Goal: Book appointment/travel/reservation

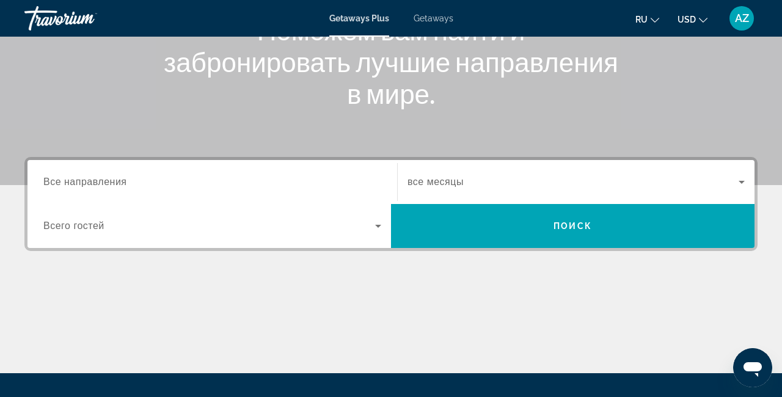
scroll to position [178, 0]
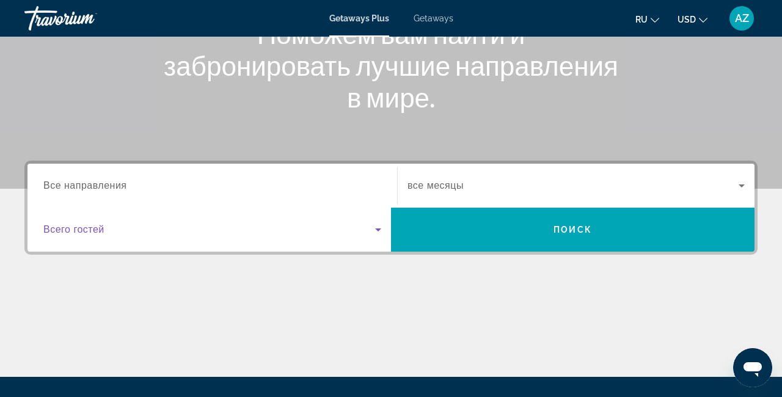
click at [378, 230] on icon "Search widget" at bounding box center [378, 229] width 6 height 3
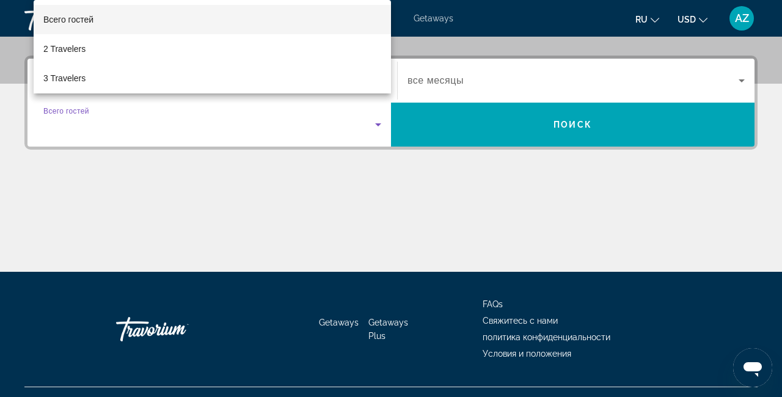
scroll to position [299, 0]
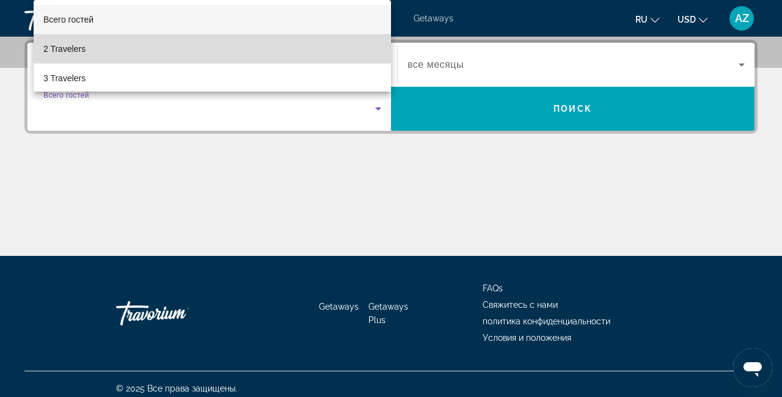
click at [49, 49] on span "2 Travelers" at bounding box center [64, 49] width 42 height 15
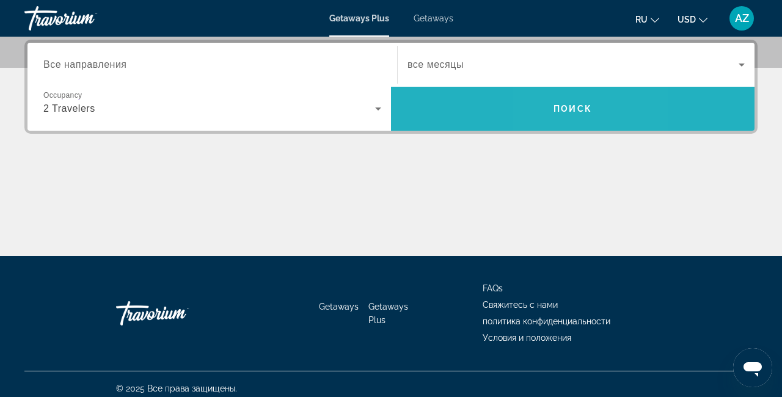
click at [557, 115] on span "Search" at bounding box center [572, 108] width 363 height 29
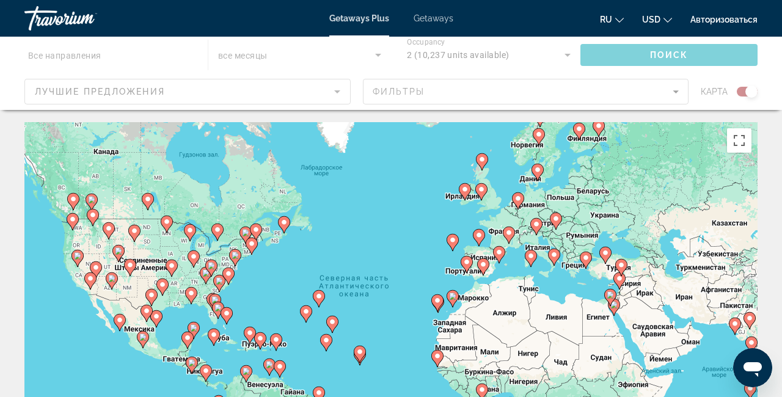
click at [585, 260] on image "Main content" at bounding box center [585, 257] width 7 height 7
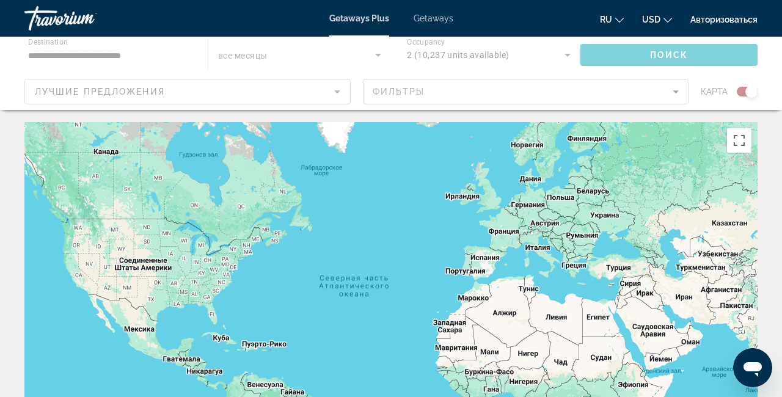
click at [580, 270] on div "Чтобы активировать перетаскивание с помощью клавиатуры, нажмите Alt + Ввод. Пос…" at bounding box center [390, 305] width 733 height 367
click at [586, 262] on div "Чтобы активировать перетаскивание с помощью клавиатуры, нажмите Alt + Ввод. Пос…" at bounding box center [390, 305] width 733 height 367
click at [580, 268] on div "Чтобы активировать перетаскивание с помощью клавиатуры, нажмите Alt + Ввод. Пос…" at bounding box center [390, 305] width 733 height 367
click at [585, 263] on div "Чтобы активировать перетаскивание с помощью клавиатуры, нажмите Alt + Ввод. Пос…" at bounding box center [390, 305] width 733 height 367
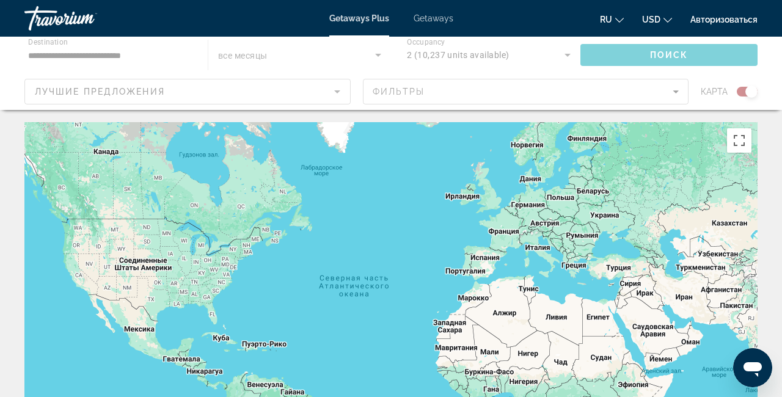
click at [585, 263] on div "Чтобы активировать перетаскивание с помощью клавиатуры, нажмите Alt + Ввод. Пос…" at bounding box center [390, 305] width 733 height 367
click at [778, 330] on div "← Переместить влево → Переместить вправо ↑ Переместить вверх ↓ Переместить вниз…" at bounding box center [391, 360] width 782 height 477
click at [780, 266] on div "← Переместить влево → Переместить вправо ↑ Переместить вверх ↓ Переместить вниз…" at bounding box center [391, 360] width 782 height 477
click at [519, 203] on div "Чтобы активировать перетаскивание с помощью клавиатуры, нажмите Alt + Ввод. Пос…" at bounding box center [390, 305] width 733 height 367
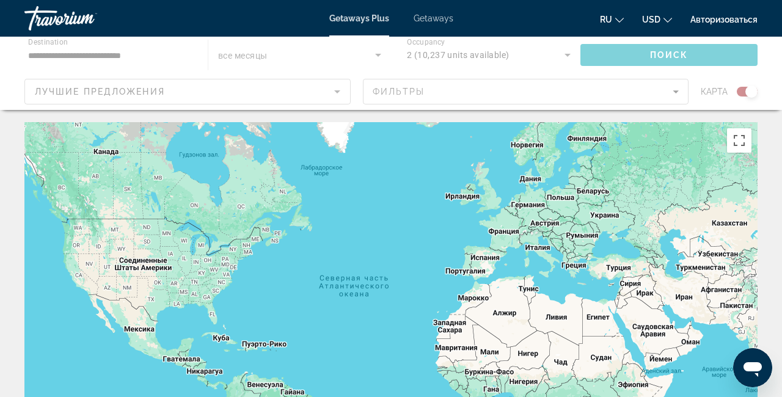
click at [519, 203] on div "Чтобы активировать перетаскивание с помощью клавиатуры, нажмите Alt + Ввод. Пос…" at bounding box center [390, 305] width 733 height 367
click at [527, 211] on div "Чтобы активировать перетаскивание с помощью клавиатуры, нажмите Alt + Ввод. Пос…" at bounding box center [390, 305] width 733 height 367
click at [522, 200] on div "Чтобы активировать перетаскивание с помощью клавиатуры, нажмите Alt + Ввод. Пос…" at bounding box center [390, 305] width 733 height 367
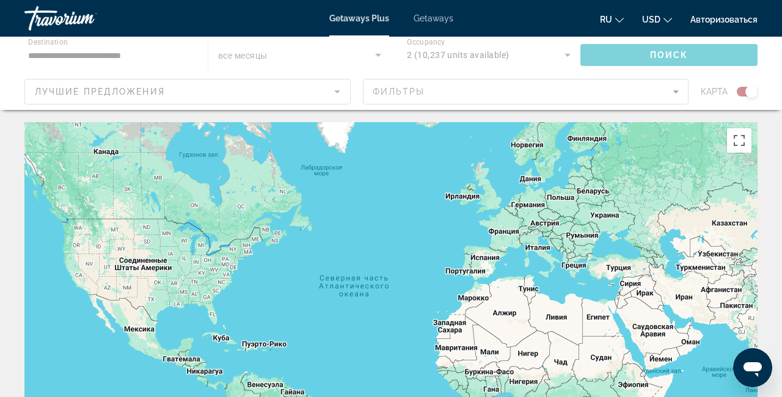
click at [522, 200] on div "Чтобы активировать перетаскивание с помощью клавиатуры, нажмите Alt + Ввод. Пос…" at bounding box center [390, 305] width 733 height 367
click at [522, 201] on div "Чтобы активировать перетаскивание с помощью клавиатуры, нажмите Alt + Ввод. Пос…" at bounding box center [390, 305] width 733 height 367
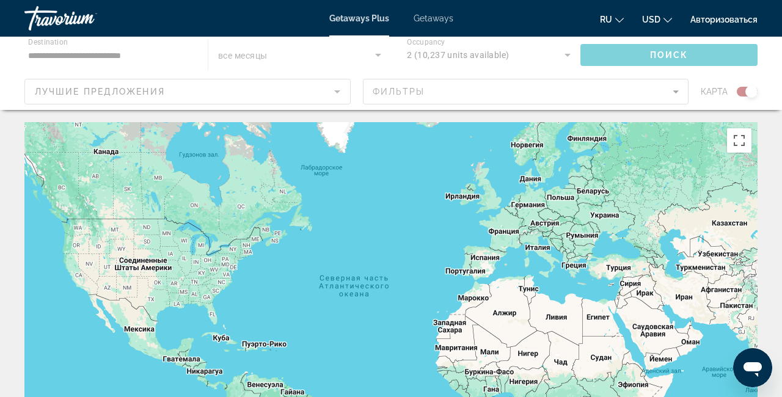
click at [160, 57] on div "Main content" at bounding box center [391, 73] width 782 height 73
click at [93, 56] on div "Main content" at bounding box center [391, 73] width 782 height 73
click at [173, 56] on div "Main content" at bounding box center [391, 73] width 782 height 73
click at [81, 57] on div "Main content" at bounding box center [391, 73] width 782 height 73
click at [583, 260] on div "Чтобы активировать перетаскивание с помощью клавиатуры, нажмите Alt + Ввод. Пос…" at bounding box center [390, 305] width 733 height 367
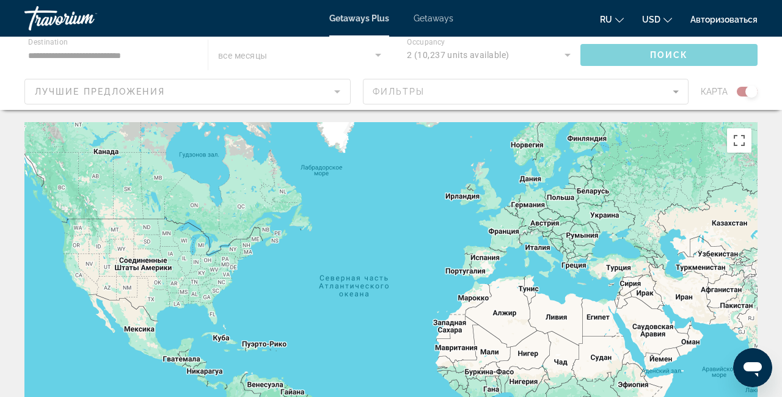
click at [586, 266] on div "Чтобы активировать перетаскивание с помощью клавиатуры, нажмите Alt + Ввод. Пос…" at bounding box center [390, 305] width 733 height 367
click at [579, 268] on div "Чтобы активировать перетаскивание с помощью клавиатуры, нажмите Alt + Ввод. Пос…" at bounding box center [390, 305] width 733 height 367
click at [587, 259] on div "Чтобы активировать перетаскивание с помощью клавиатуры, нажмите Alt + Ввод. Пос…" at bounding box center [390, 305] width 733 height 367
click at [48, 98] on div "Main content" at bounding box center [391, 73] width 782 height 73
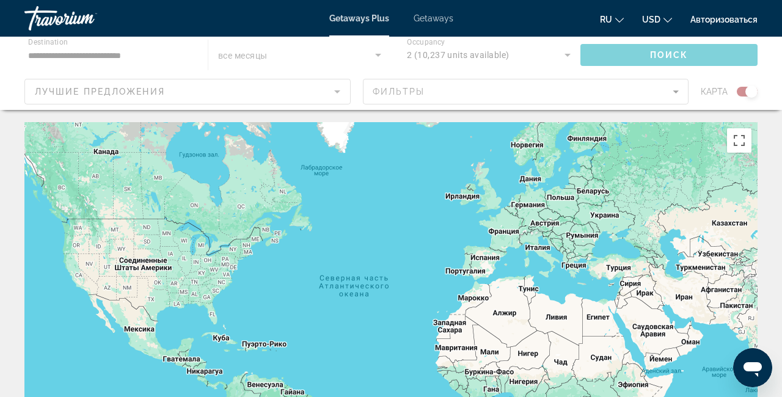
click at [41, 92] on div "Main content" at bounding box center [391, 73] width 782 height 73
click at [40, 92] on div "Main content" at bounding box center [391, 73] width 782 height 73
click at [35, 53] on div "Main content" at bounding box center [391, 73] width 782 height 73
drag, startPoint x: 144, startPoint y: 76, endPoint x: 159, endPoint y: 58, distance: 23.4
click at [159, 58] on div "Main content" at bounding box center [391, 73] width 782 height 73
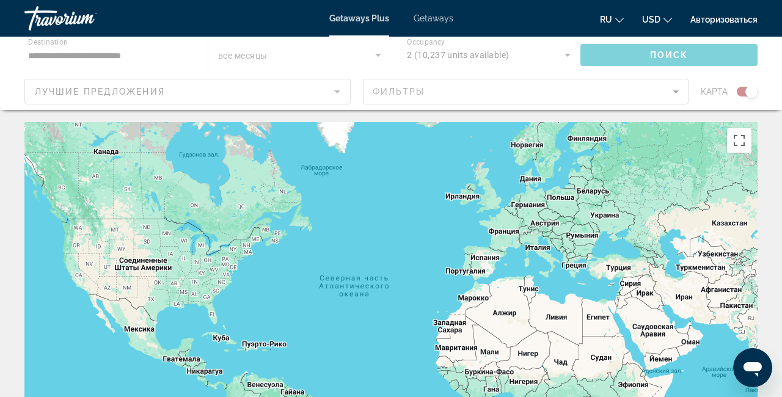
click at [159, 58] on div "Main content" at bounding box center [391, 73] width 782 height 73
click at [163, 63] on div "Main content" at bounding box center [391, 73] width 782 height 73
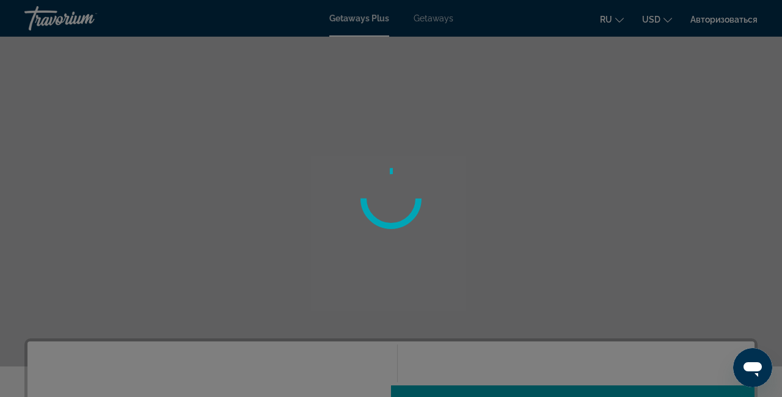
click at [778, 290] on div at bounding box center [391, 198] width 782 height 397
click at [774, 381] on div at bounding box center [391, 198] width 782 height 397
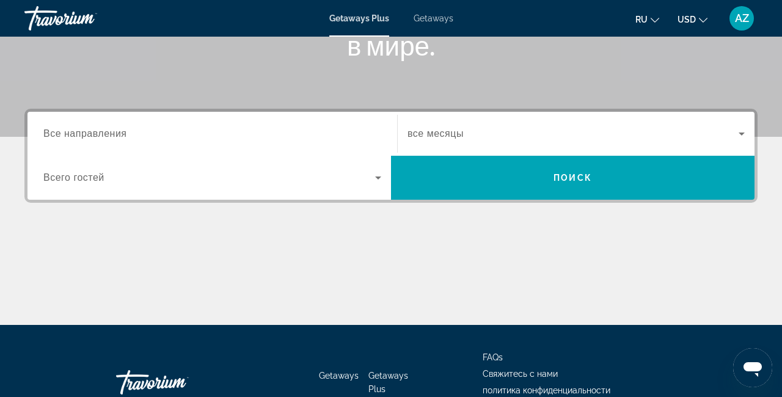
scroll to position [248, 0]
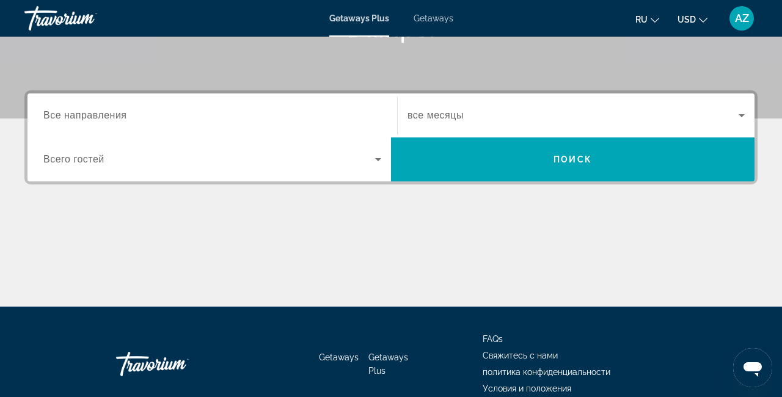
click at [189, 112] on input "Destination Все направления" at bounding box center [212, 116] width 338 height 15
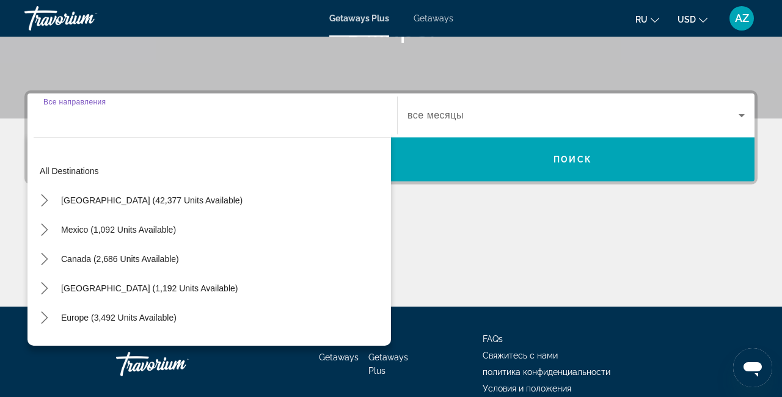
scroll to position [299, 0]
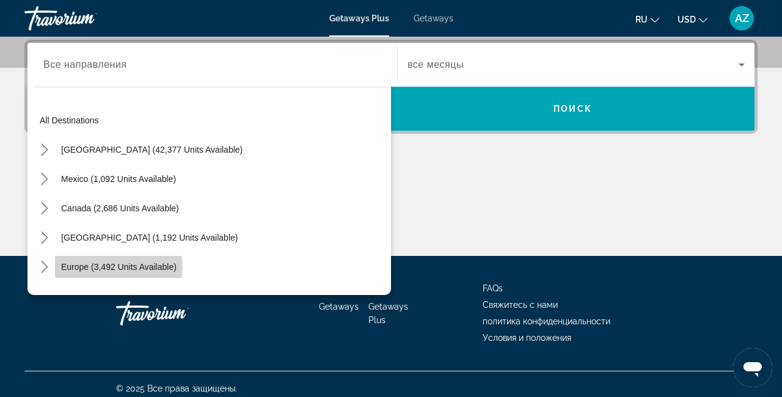
click at [101, 267] on span "Europe (3,492 units available)" at bounding box center [118, 267] width 115 height 10
type input "**********"
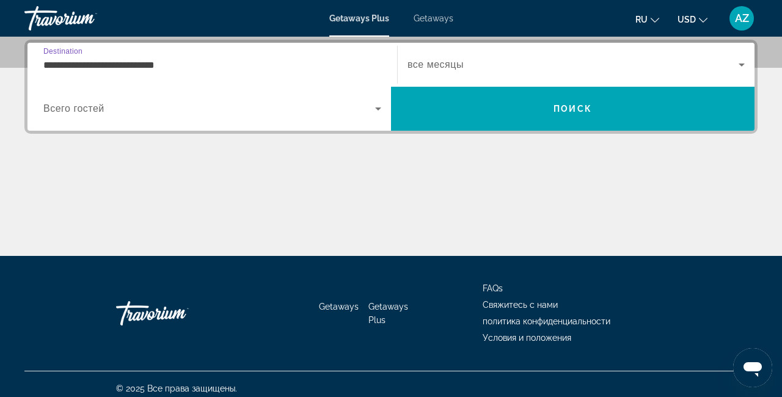
click at [377, 108] on icon "Search widget" at bounding box center [378, 108] width 15 height 15
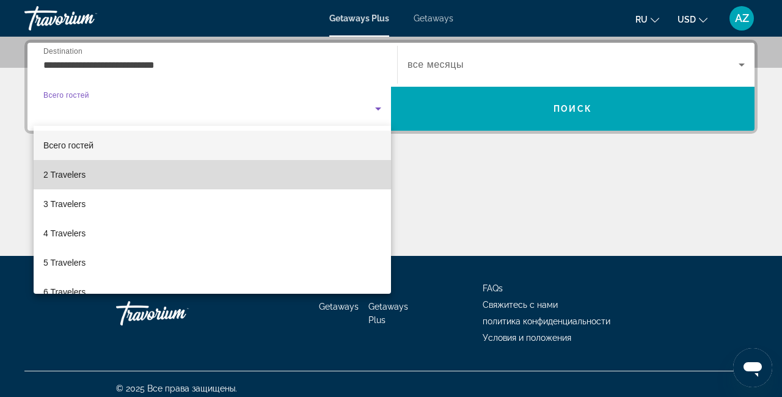
click at [59, 175] on span "2 Travelers" at bounding box center [64, 174] width 42 height 15
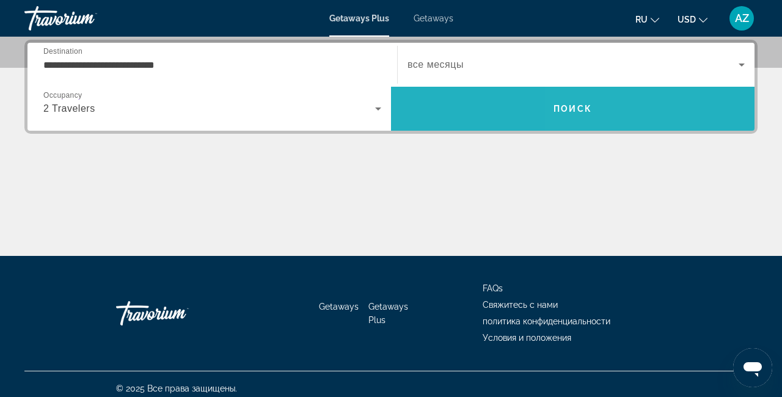
click at [604, 114] on span "Search" at bounding box center [572, 108] width 363 height 29
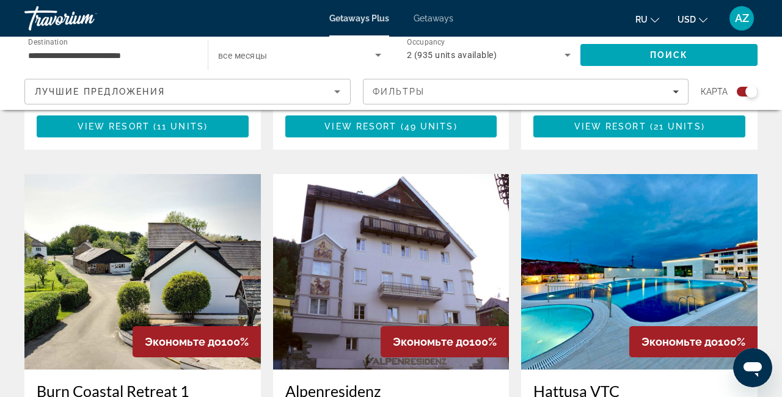
scroll to position [1269, 0]
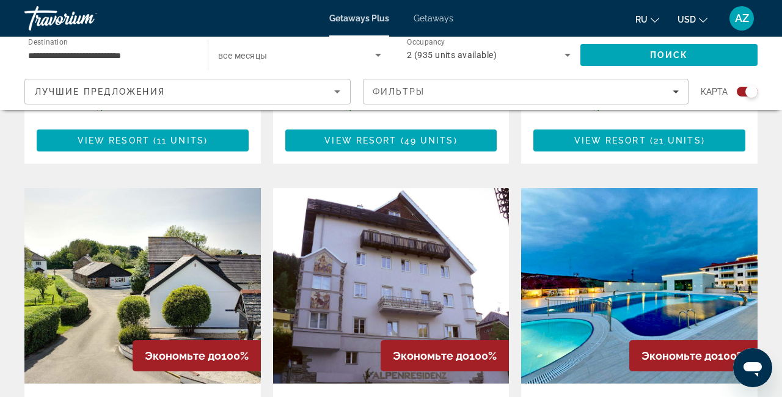
click at [119, 253] on img "Main content" at bounding box center [142, 285] width 236 height 195
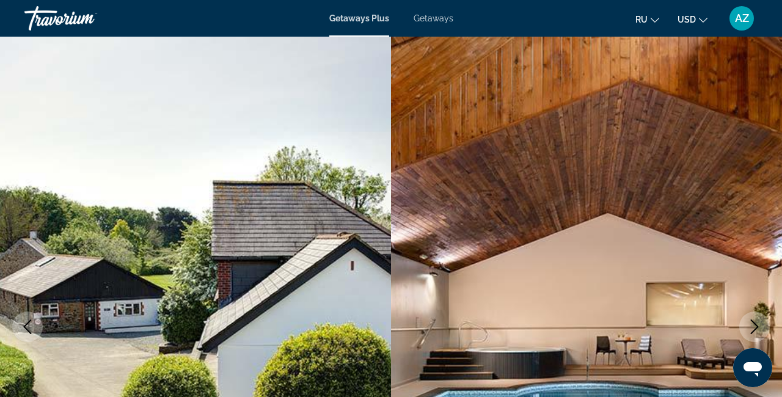
click at [755, 326] on icon "Next image" at bounding box center [754, 327] width 15 height 15
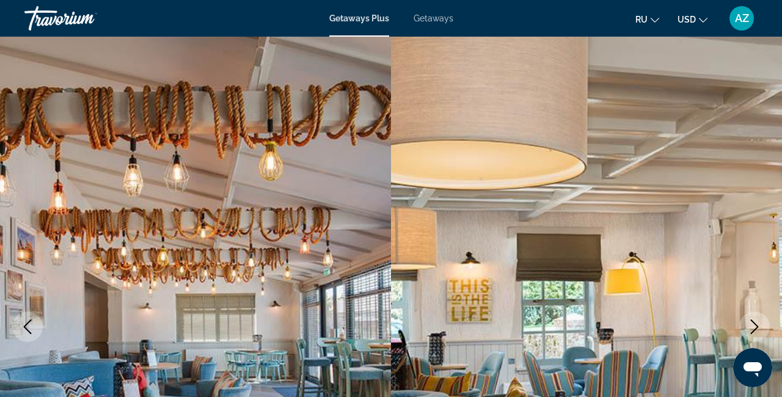
click at [755, 326] on icon "Next image" at bounding box center [754, 327] width 15 height 15
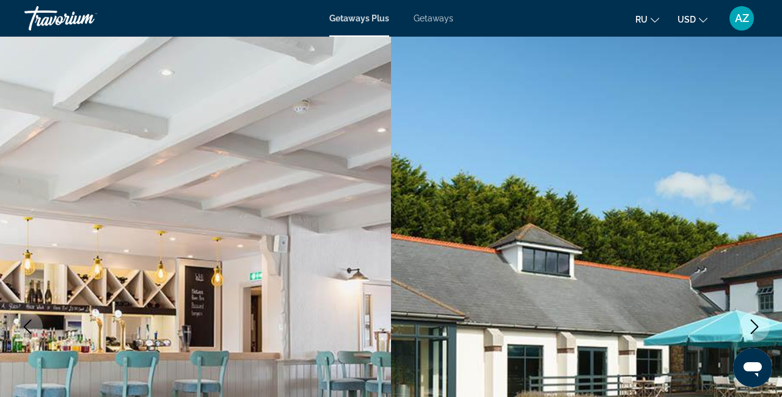
click at [755, 326] on icon "Next image" at bounding box center [754, 327] width 15 height 15
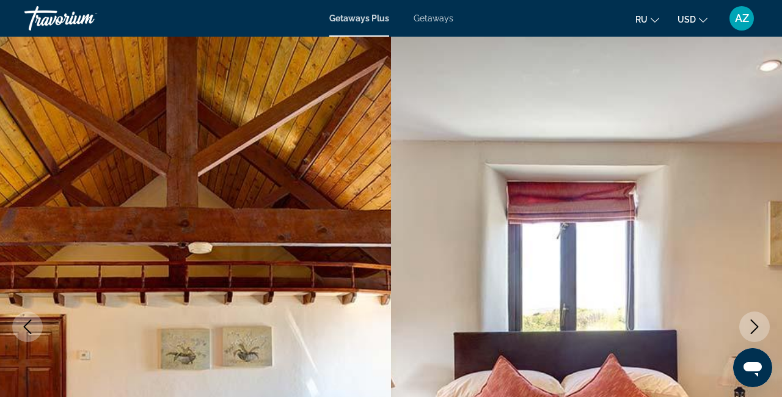
click at [755, 326] on icon "Next image" at bounding box center [754, 327] width 15 height 15
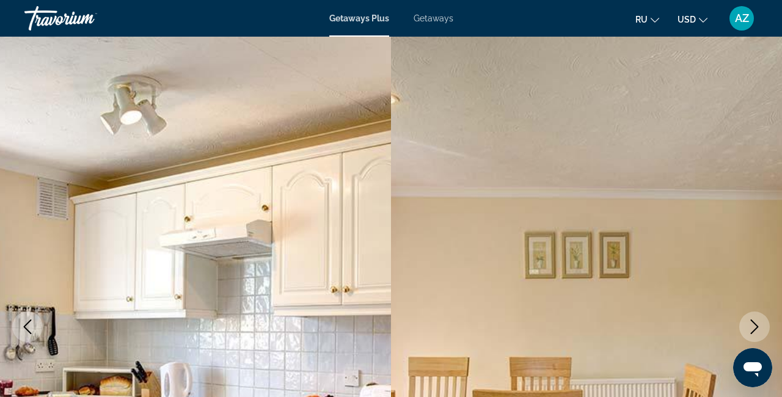
click at [755, 326] on icon "Next image" at bounding box center [754, 327] width 15 height 15
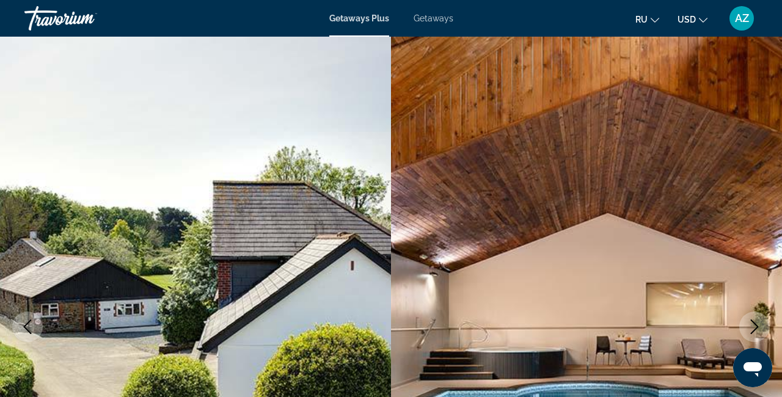
click at [755, 326] on icon "Next image" at bounding box center [754, 327] width 15 height 15
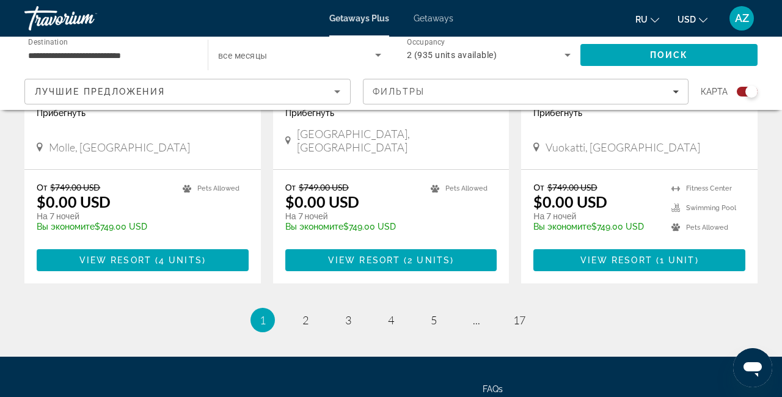
scroll to position [2032, 0]
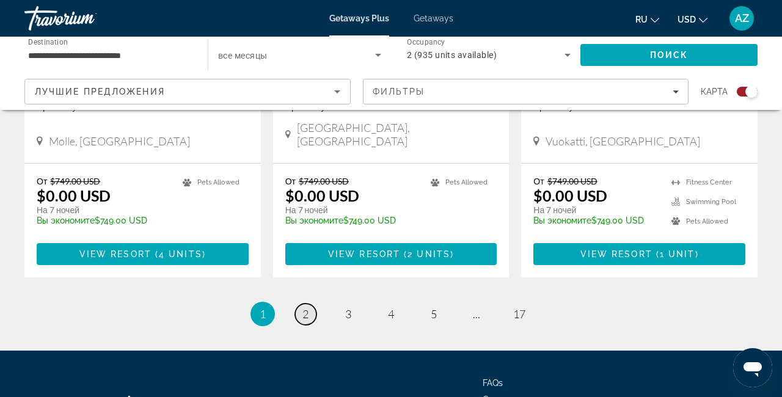
click at [299, 304] on link "page 2" at bounding box center [305, 314] width 21 height 21
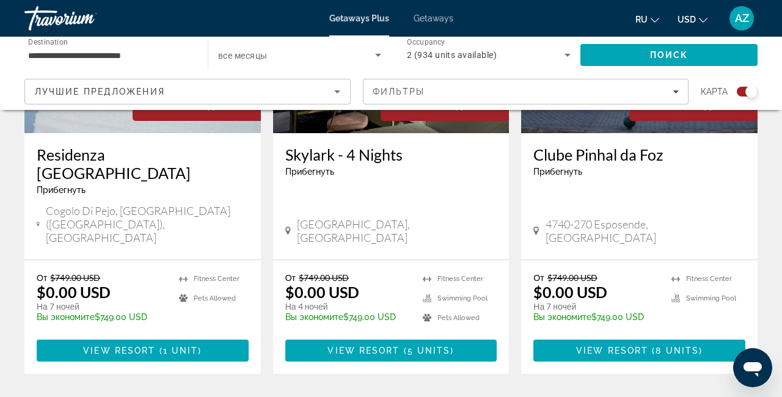
scroll to position [1987, 0]
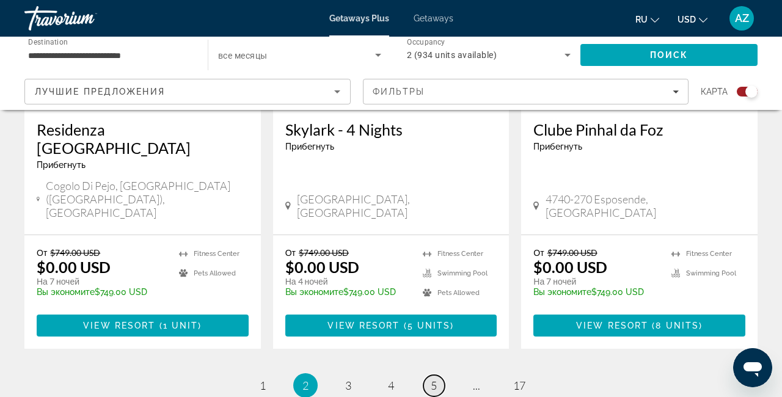
click at [430, 375] on link "page 5" at bounding box center [433, 385] width 21 height 21
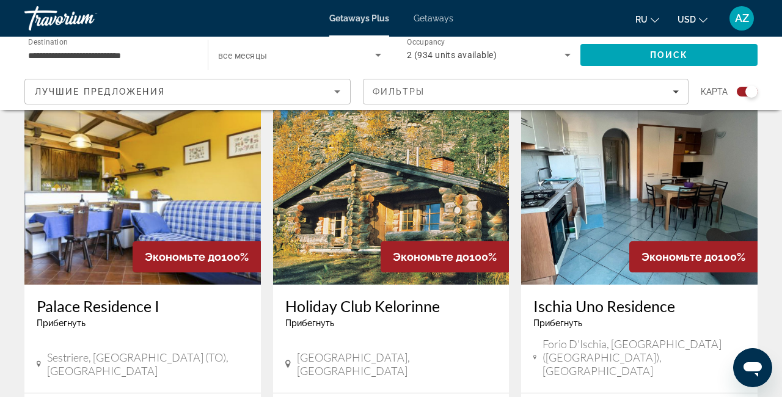
scroll to position [1296, 0]
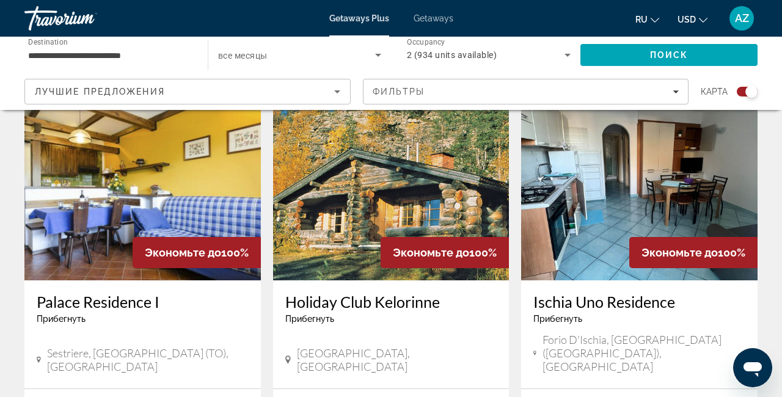
click at [389, 214] on img "Main content" at bounding box center [391, 182] width 236 height 195
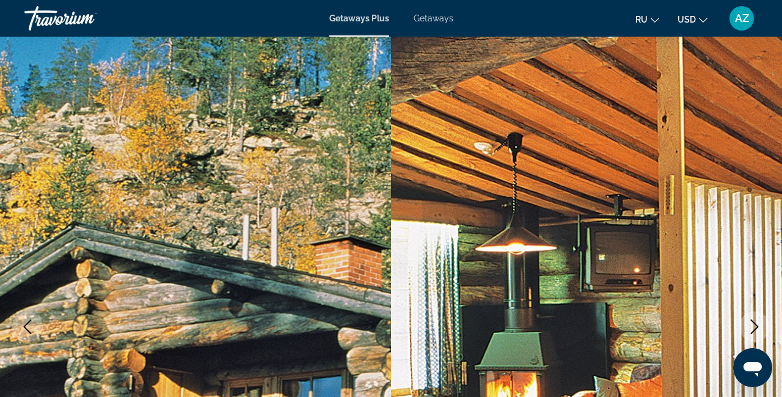
click at [756, 323] on icon "Next image" at bounding box center [754, 327] width 15 height 15
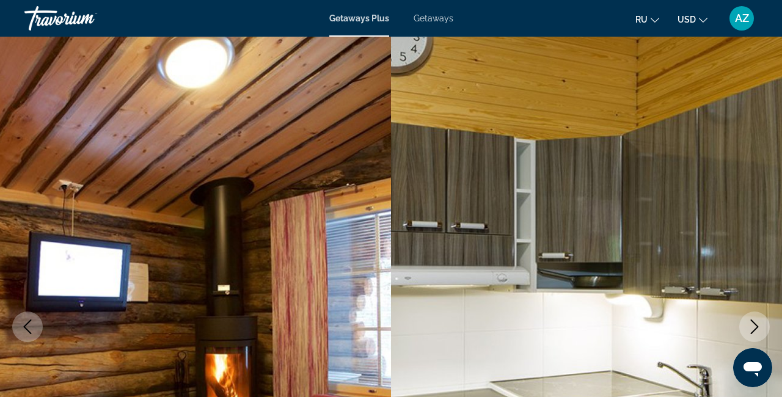
click at [756, 323] on icon "Next image" at bounding box center [754, 327] width 15 height 15
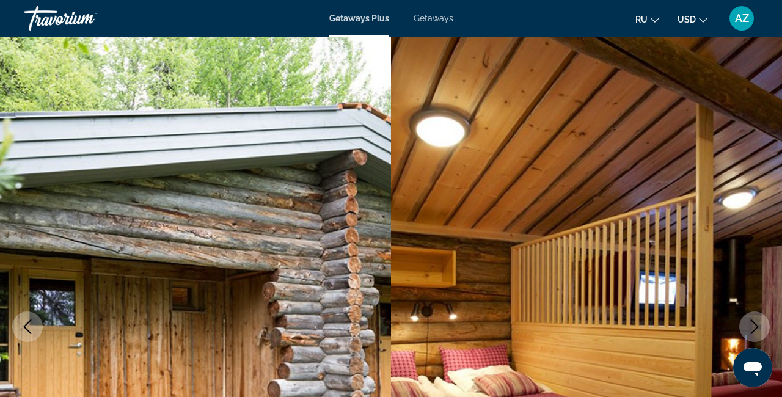
click at [756, 323] on icon "Next image" at bounding box center [754, 327] width 15 height 15
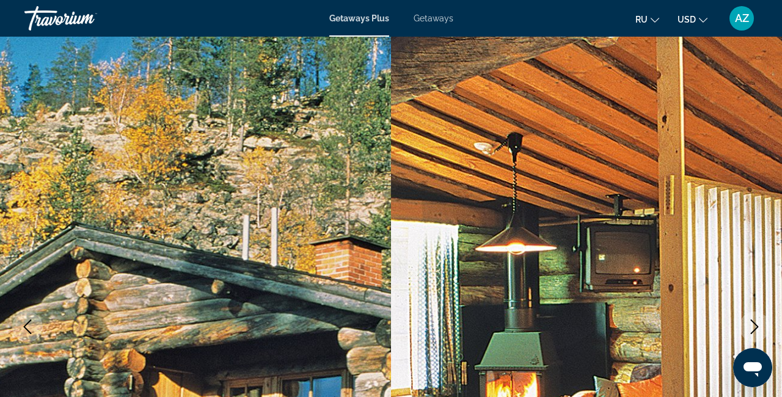
click at [756, 323] on icon "Next image" at bounding box center [754, 327] width 15 height 15
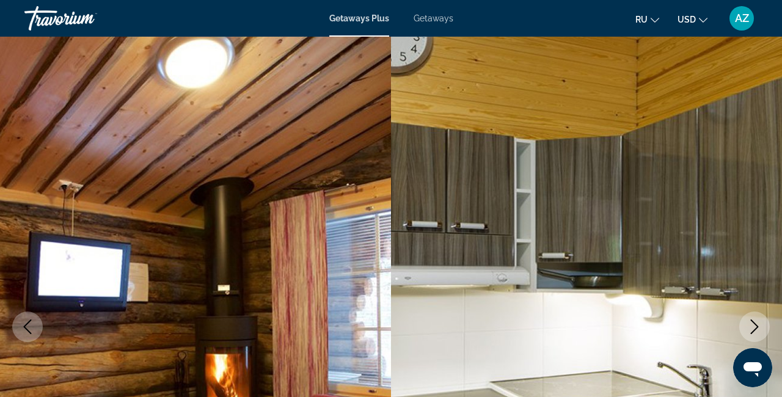
click at [756, 323] on icon "Next image" at bounding box center [754, 327] width 15 height 15
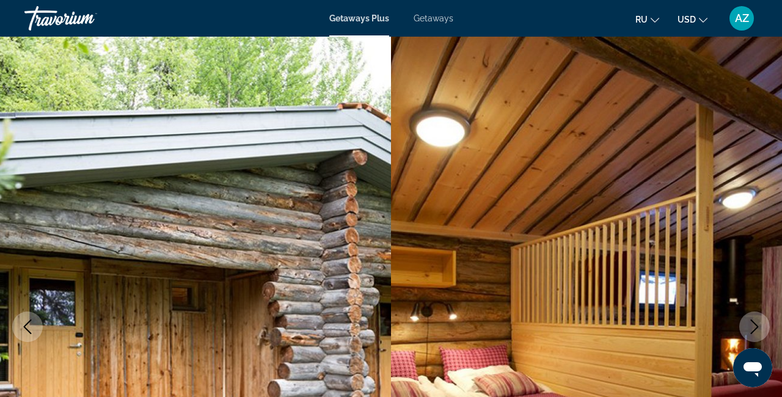
click at [756, 323] on icon "Next image" at bounding box center [754, 327] width 15 height 15
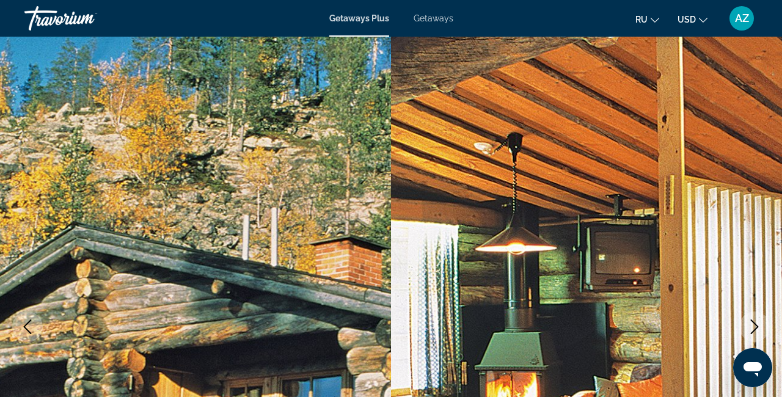
click at [756, 323] on icon "Next image" at bounding box center [754, 327] width 15 height 15
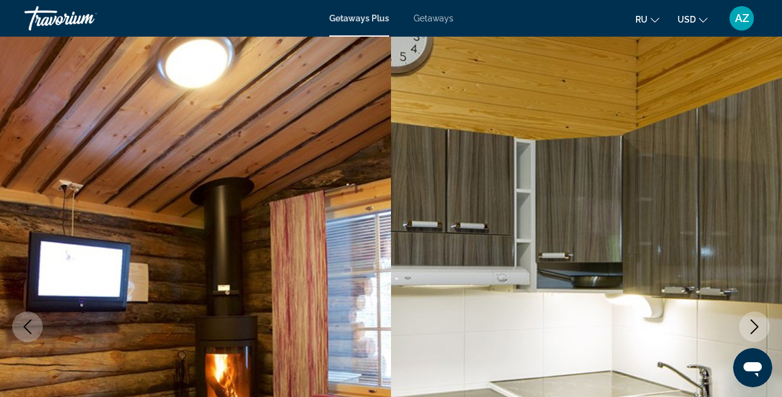
click at [756, 323] on icon "Next image" at bounding box center [754, 327] width 15 height 15
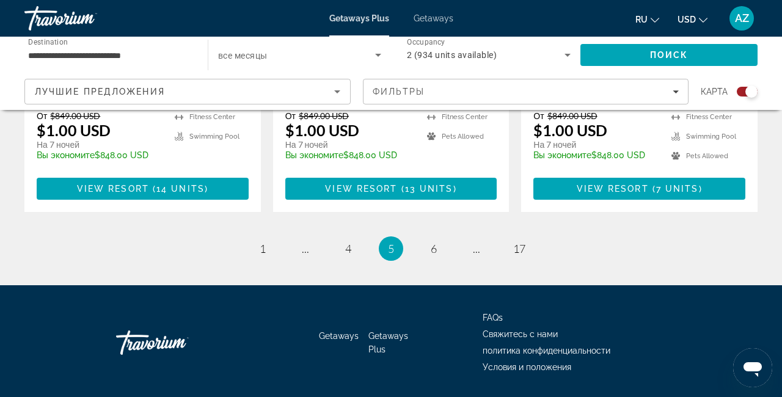
scroll to position [2014, 0]
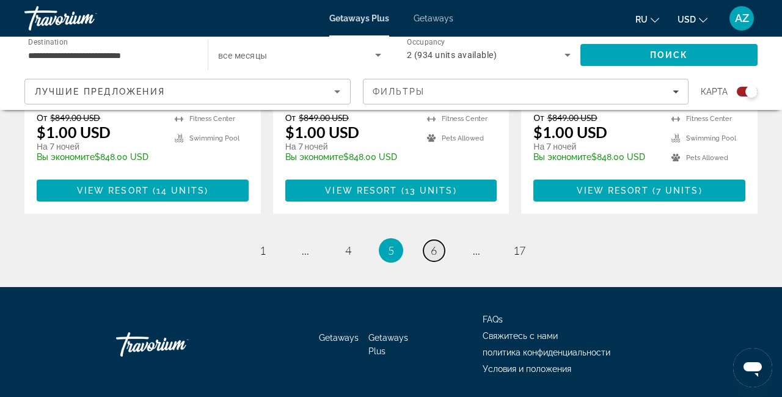
click at [436, 244] on span "6" at bounding box center [434, 250] width 6 height 13
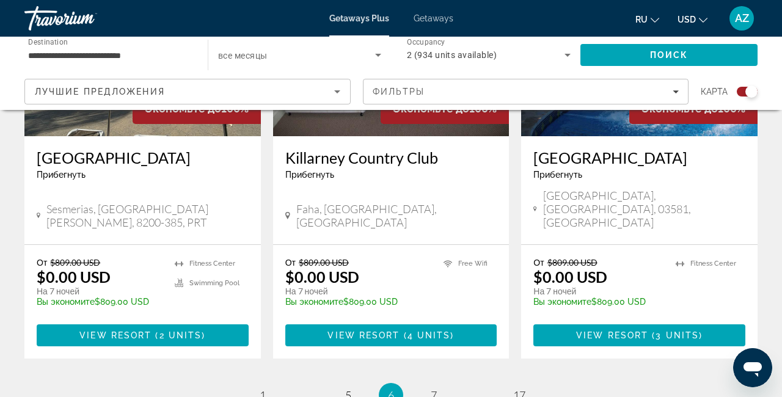
scroll to position [1992, 0]
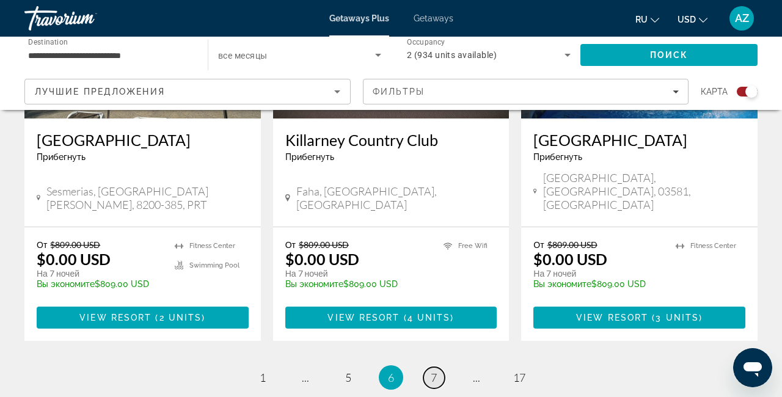
click at [426, 367] on link "page 7" at bounding box center [433, 377] width 21 height 21
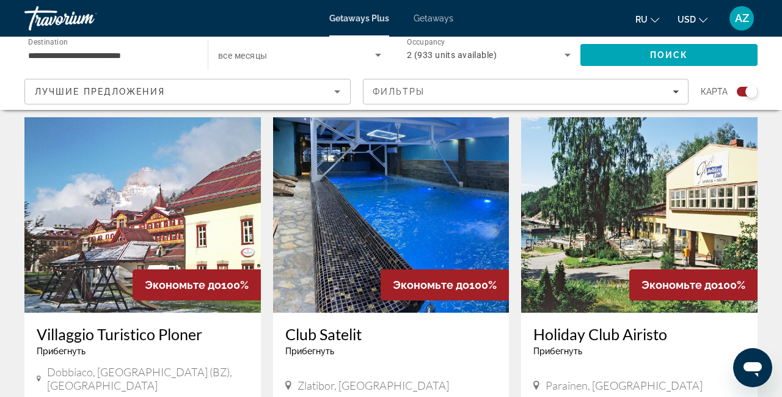
scroll to position [419, 0]
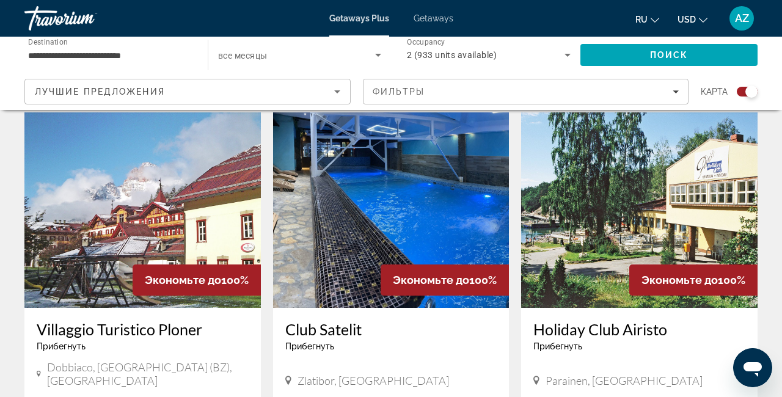
click at [656, 237] on img "Main content" at bounding box center [639, 209] width 236 height 195
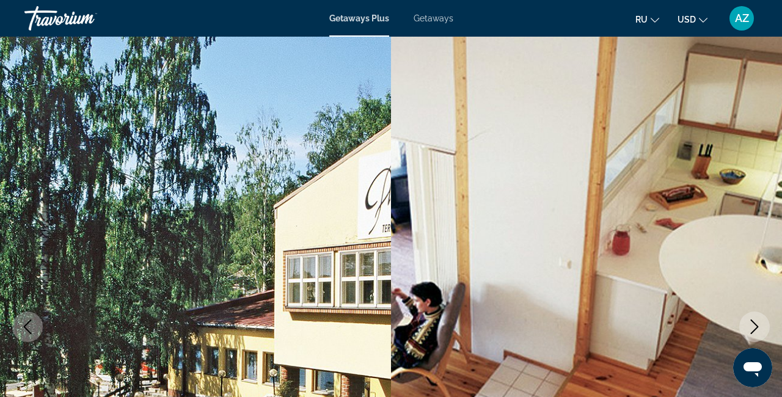
click at [754, 330] on icon "Next image" at bounding box center [755, 327] width 8 height 15
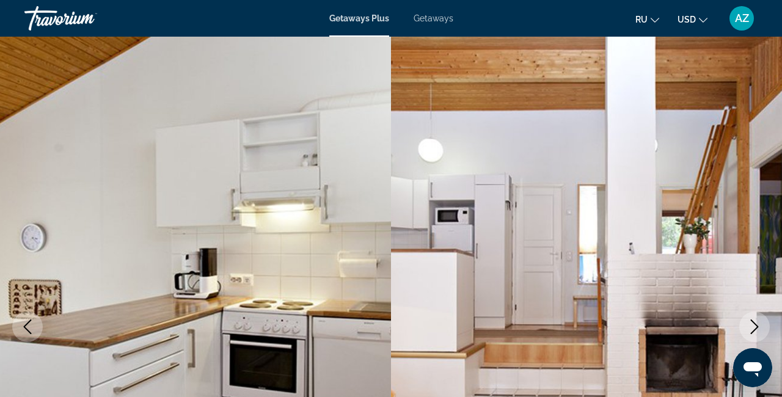
click at [754, 330] on icon "Next image" at bounding box center [755, 327] width 8 height 15
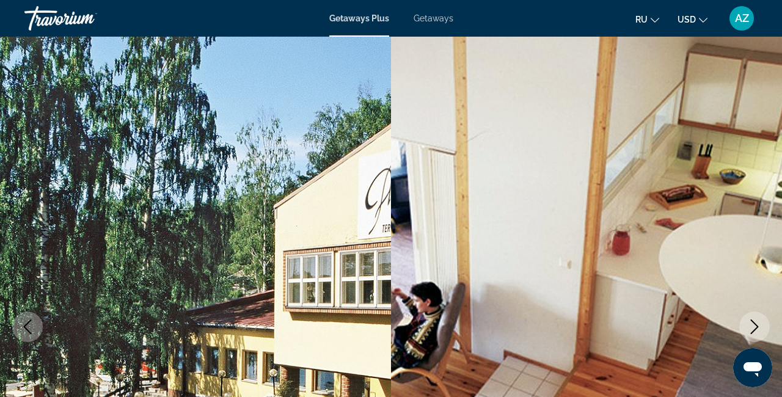
click at [754, 330] on icon "Next image" at bounding box center [755, 327] width 8 height 15
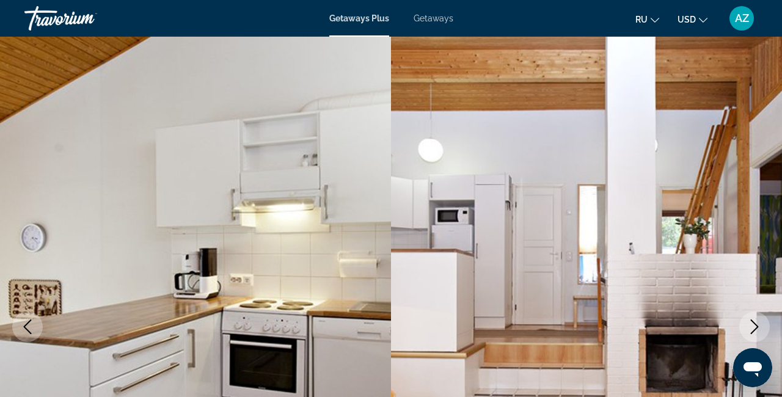
click at [754, 330] on icon "Next image" at bounding box center [755, 327] width 8 height 15
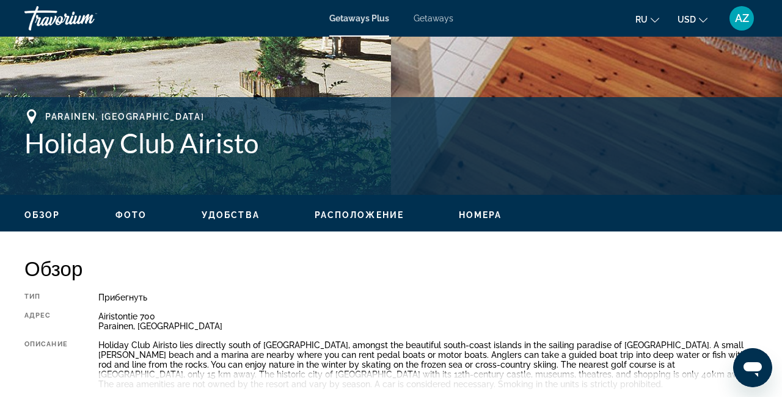
scroll to position [428, 0]
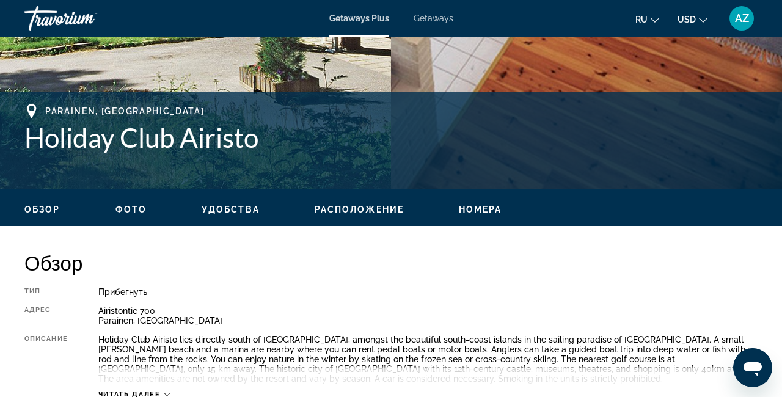
click at [480, 213] on span "Номера" at bounding box center [480, 210] width 43 height 10
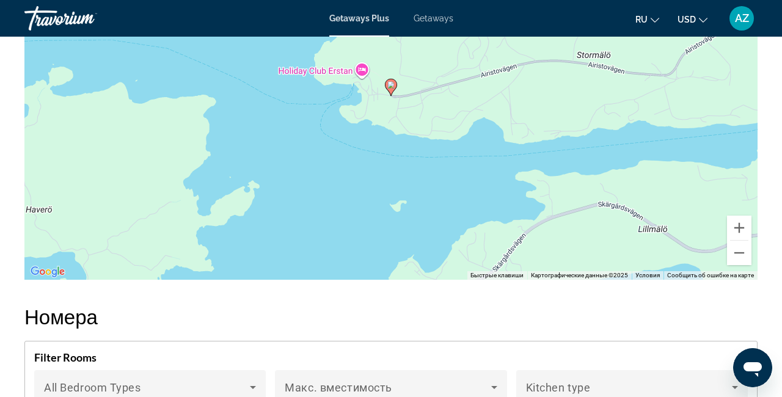
scroll to position [1740, 0]
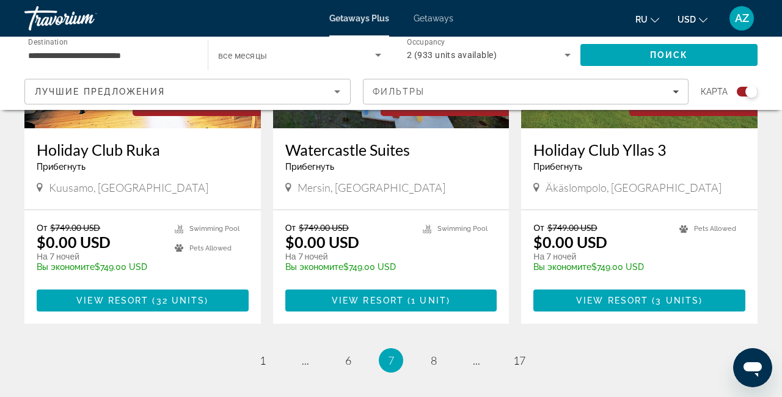
scroll to position [1901, 0]
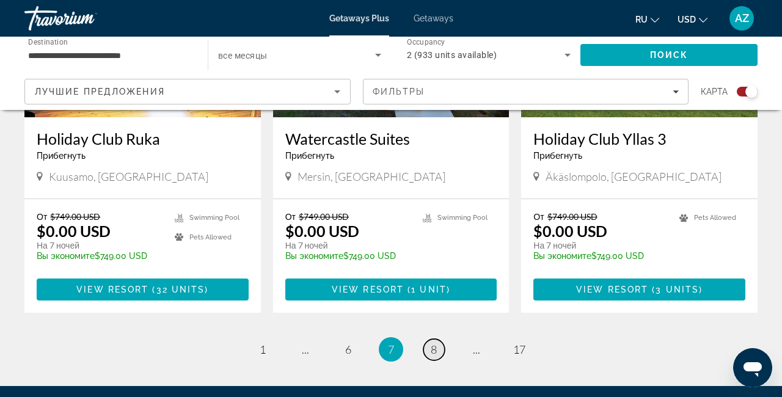
click at [429, 339] on link "page 8" at bounding box center [433, 349] width 21 height 21
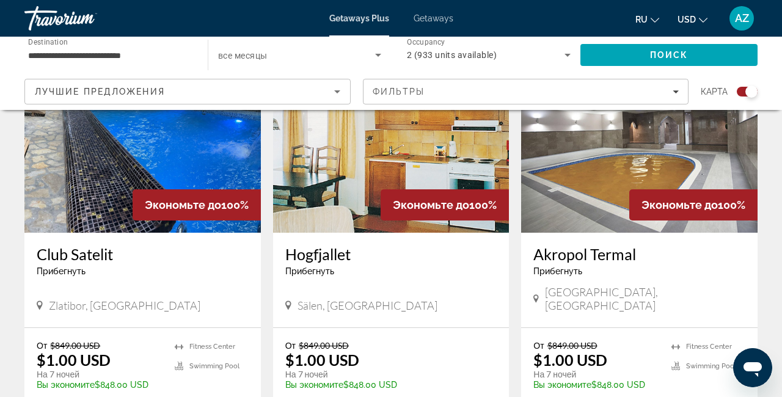
scroll to position [1342, 0]
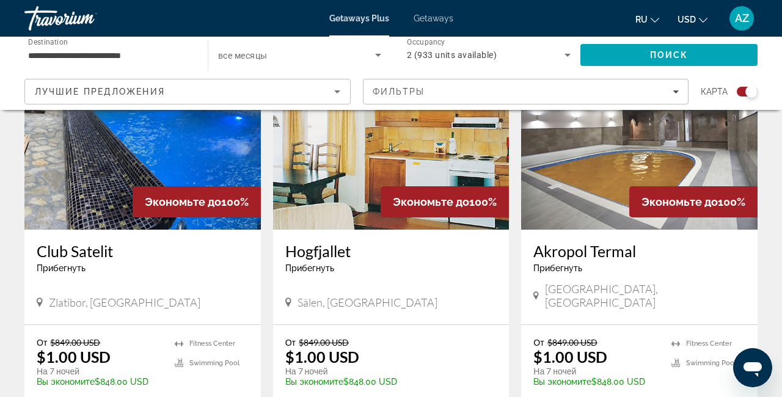
click at [579, 132] on img "Main content" at bounding box center [639, 131] width 236 height 195
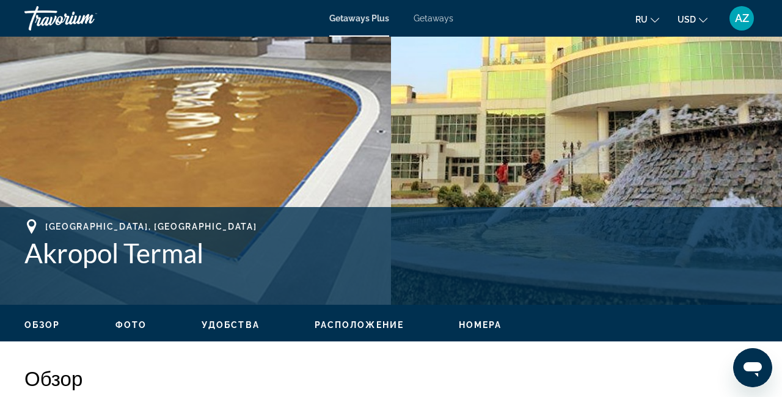
scroll to position [321, 0]
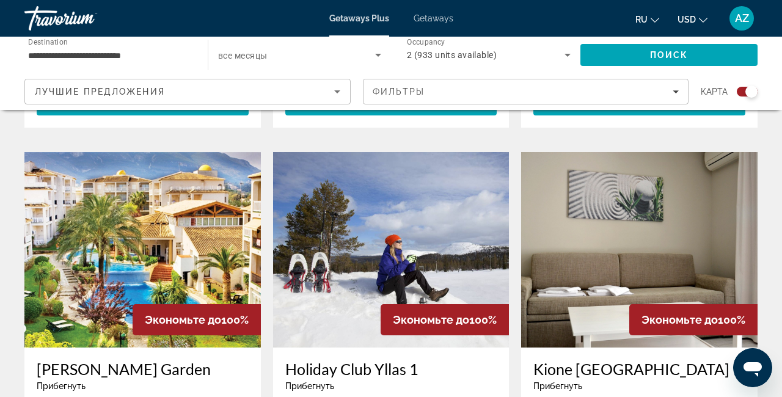
scroll to position [1648, 0]
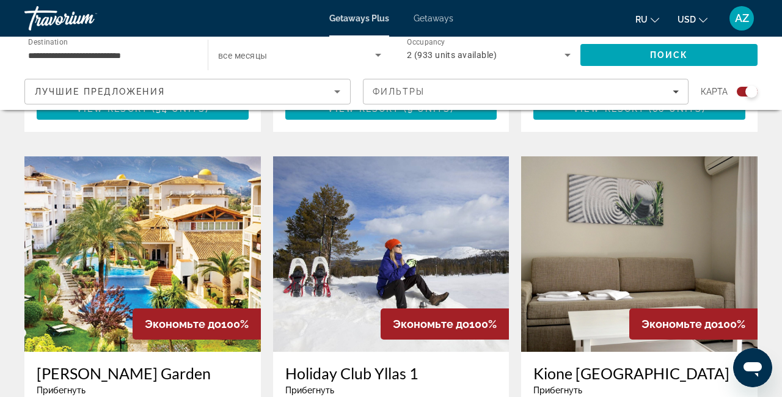
click at [181, 232] on img "Main content" at bounding box center [142, 253] width 236 height 195
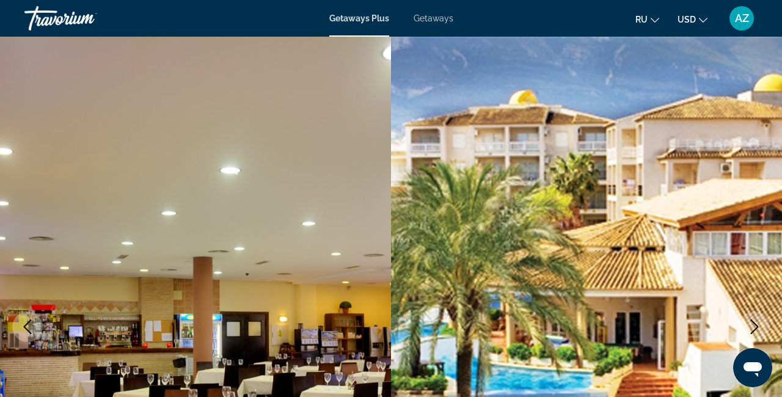
click at [761, 325] on icon "Next image" at bounding box center [754, 327] width 15 height 15
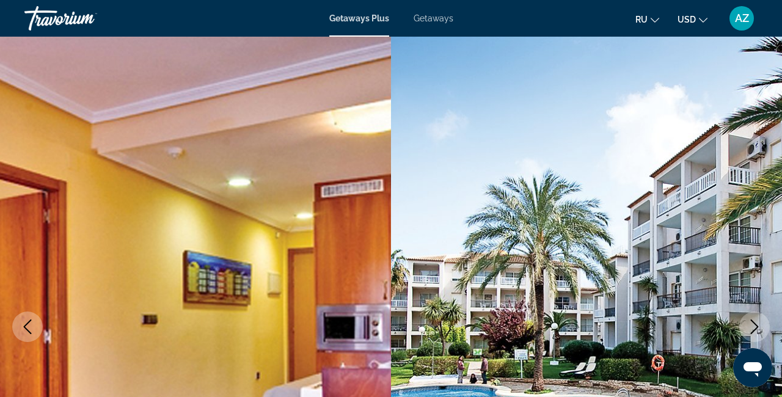
click at [761, 325] on icon "Next image" at bounding box center [754, 327] width 15 height 15
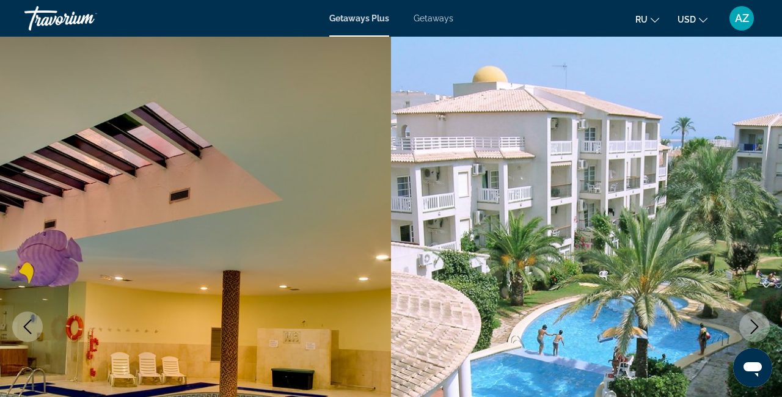
click at [761, 325] on icon "Next image" at bounding box center [754, 327] width 15 height 15
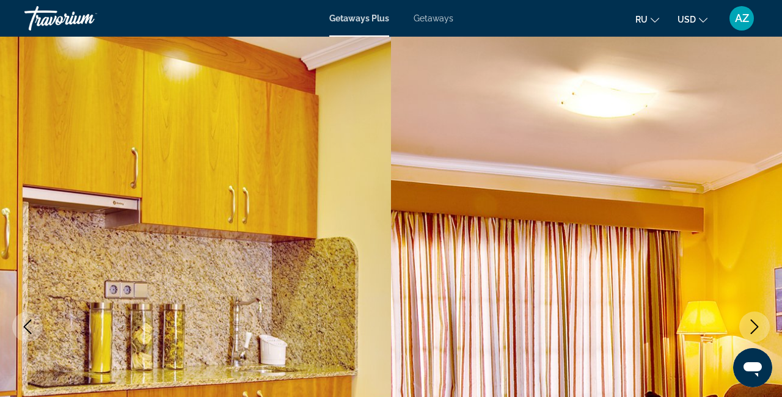
click at [761, 325] on icon "Next image" at bounding box center [754, 327] width 15 height 15
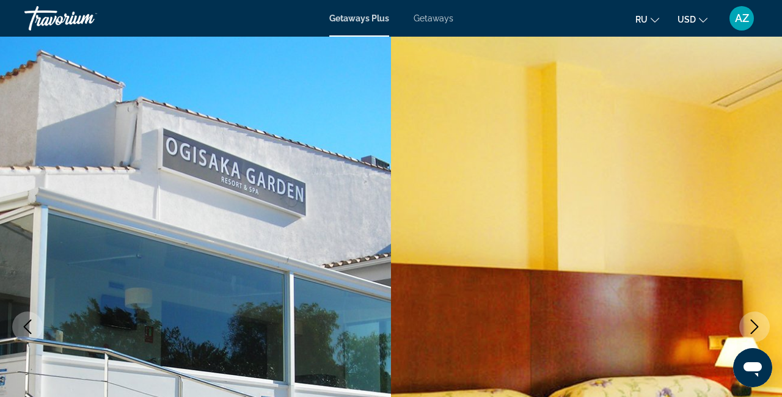
click at [761, 325] on icon "Next image" at bounding box center [754, 327] width 15 height 15
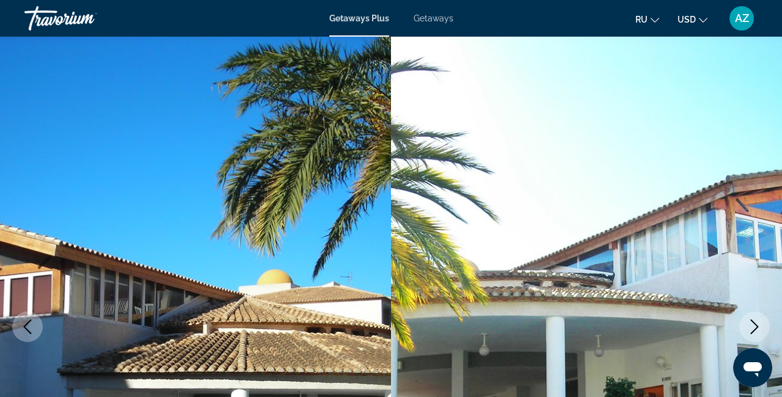
click at [761, 325] on icon "Next image" at bounding box center [754, 327] width 15 height 15
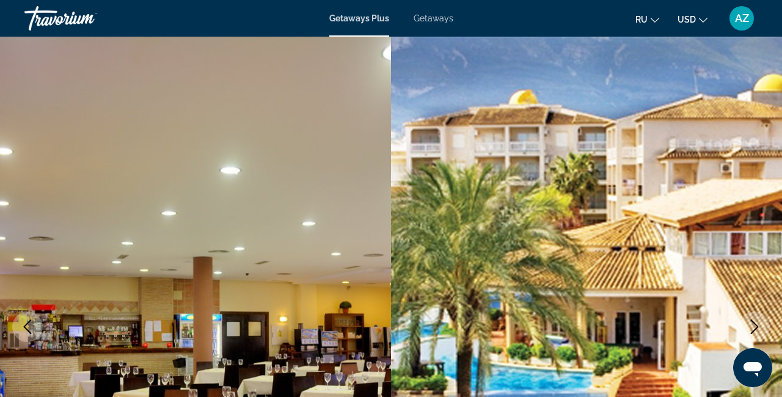
click at [761, 325] on icon "Next image" at bounding box center [754, 327] width 15 height 15
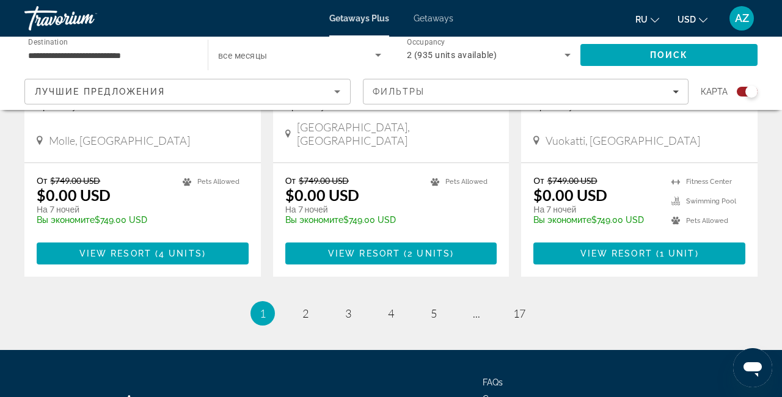
scroll to position [2032, 0]
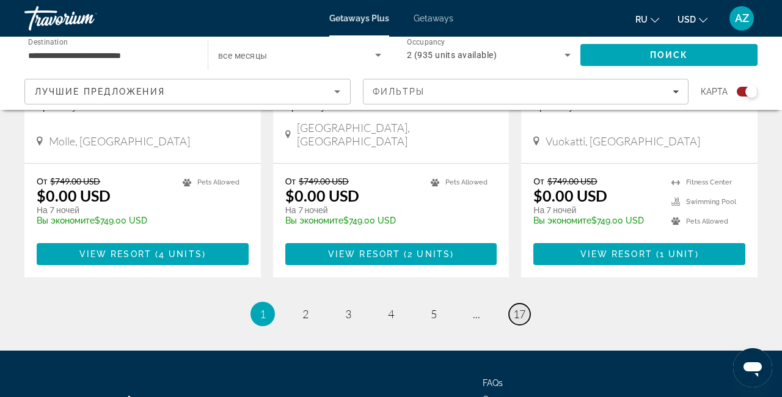
click at [525, 307] on span "17" at bounding box center [519, 313] width 12 height 13
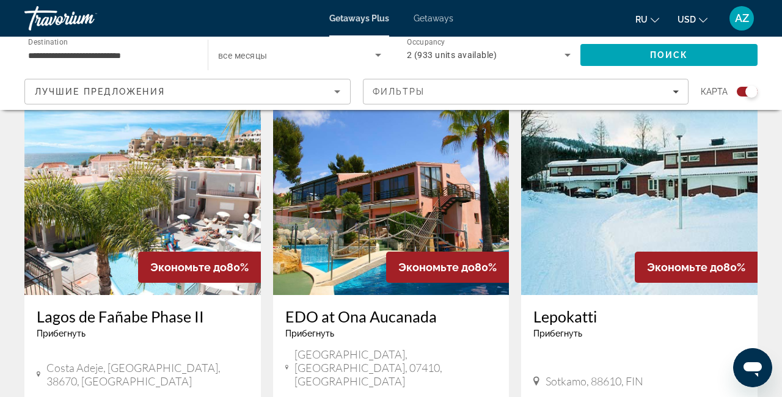
scroll to position [438, 0]
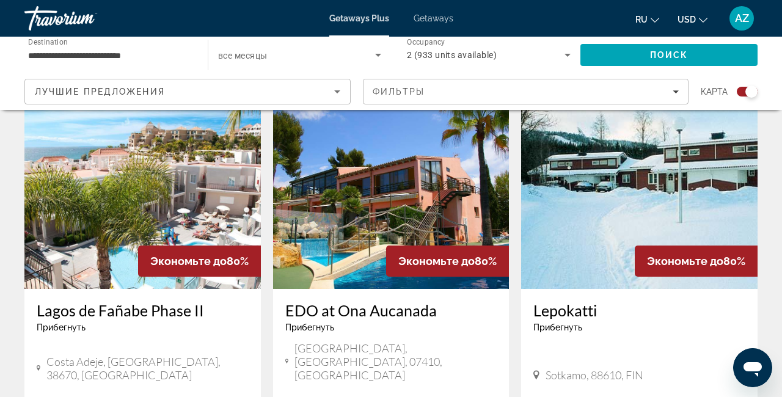
click at [126, 216] on img "Main content" at bounding box center [142, 190] width 236 height 195
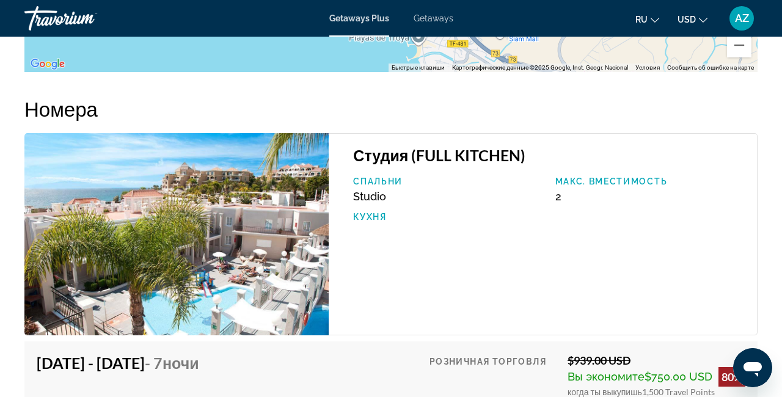
scroll to position [2049, 0]
